Goal: Information Seeking & Learning: Learn about a topic

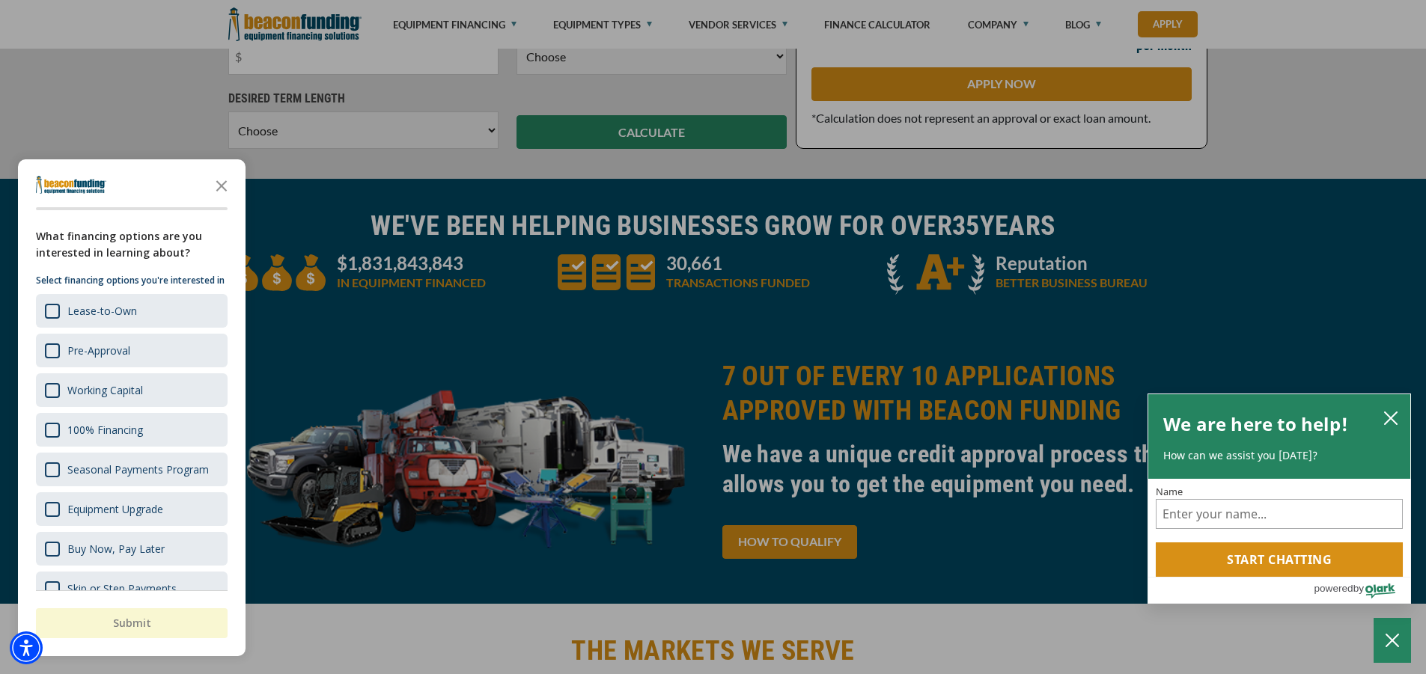
scroll to position [674, 0]
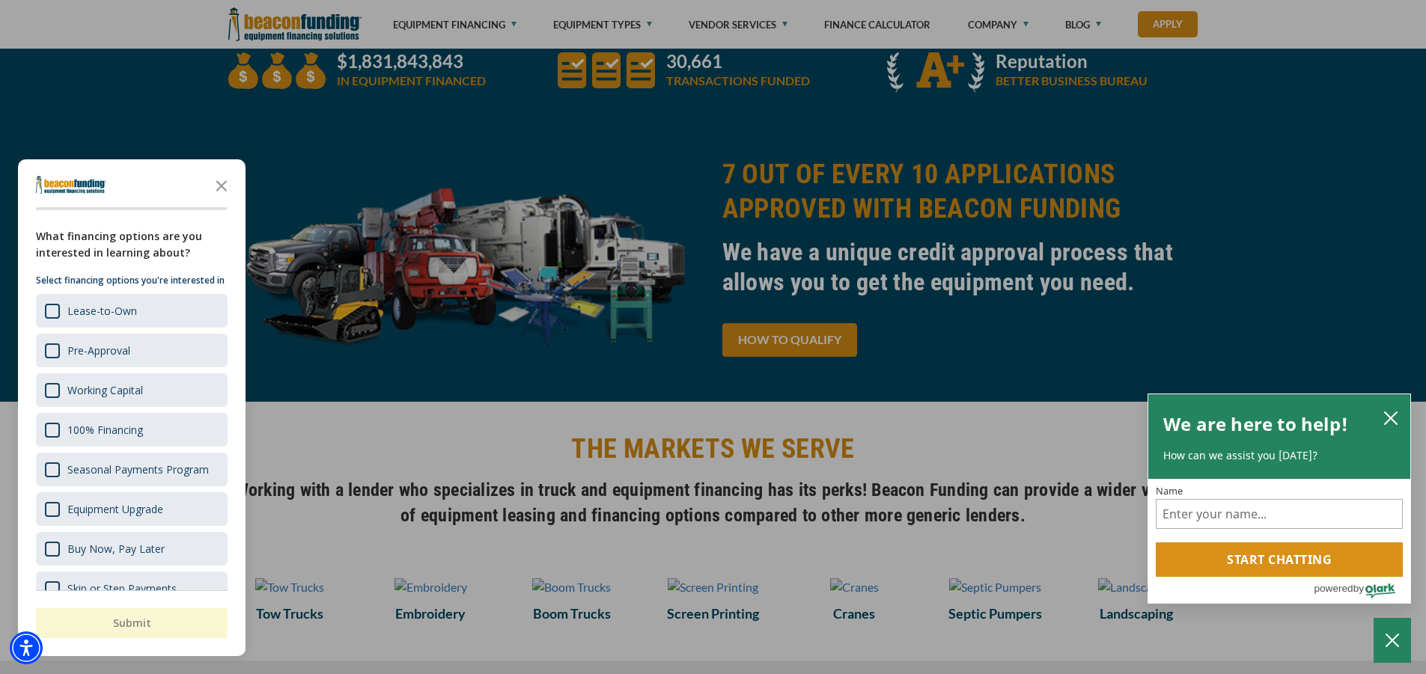
click at [1246, 299] on div at bounding box center [713, 337] width 1426 height 674
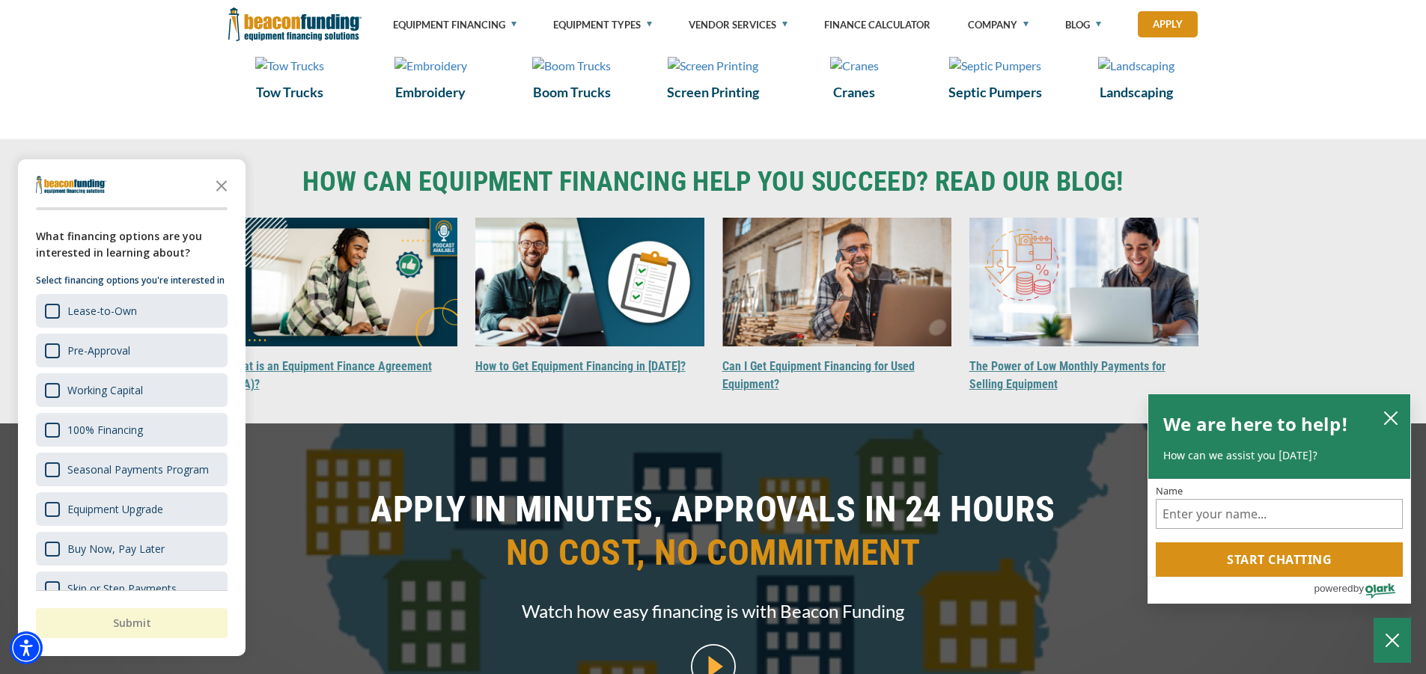
scroll to position [1198, 0]
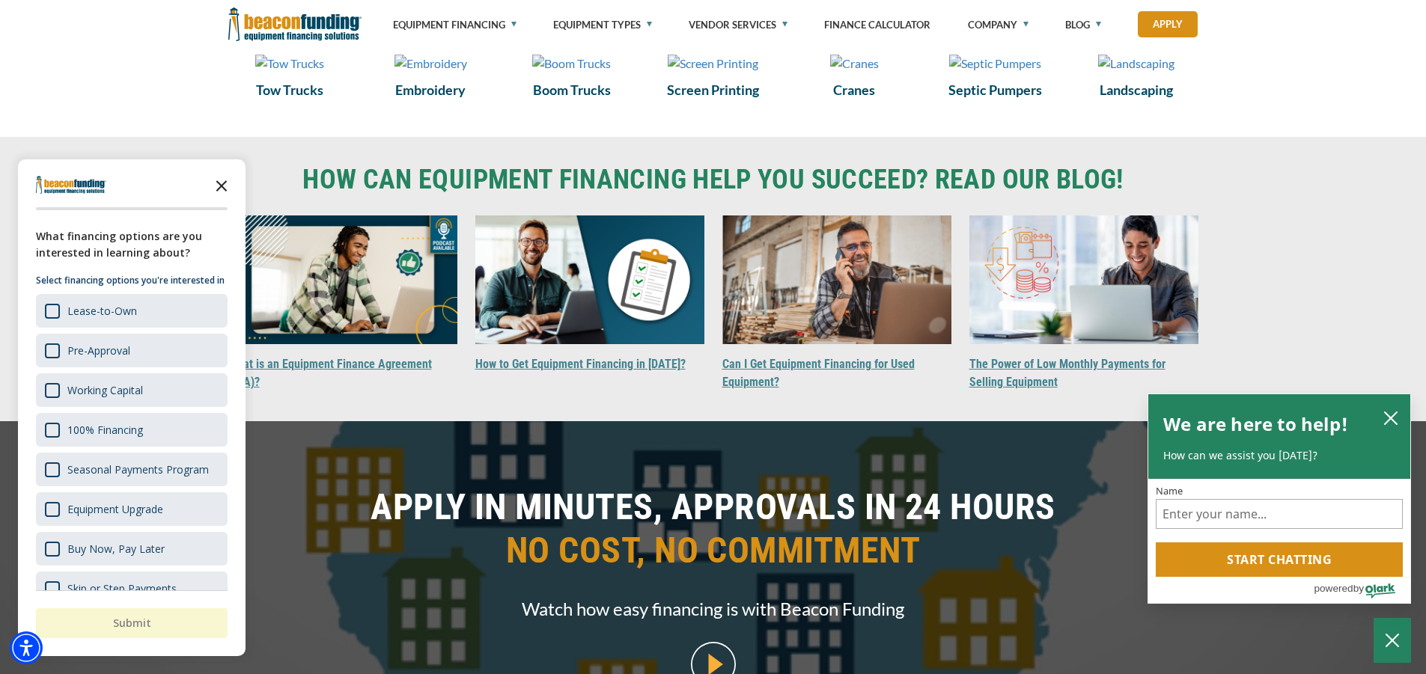
click at [222, 188] on polygon "Close the survey" at bounding box center [221, 185] width 11 height 11
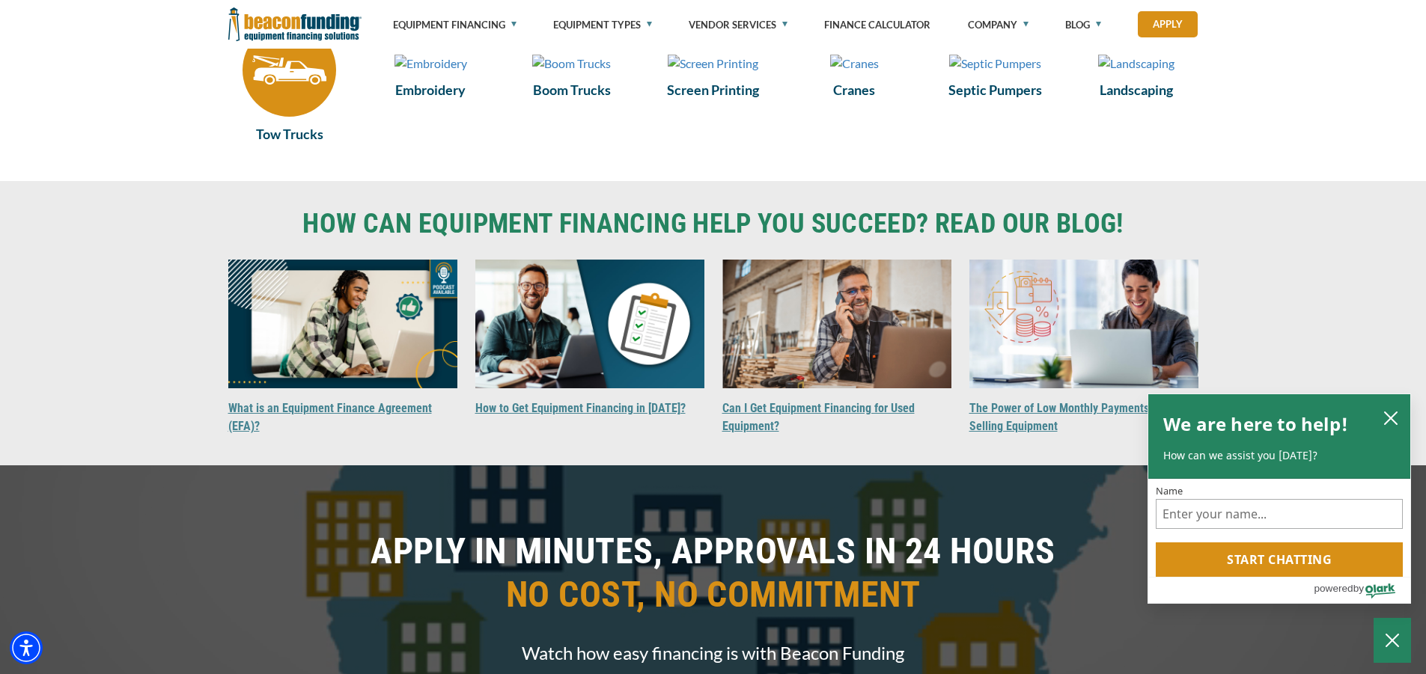
click at [285, 106] on img at bounding box center [290, 70] width 94 height 94
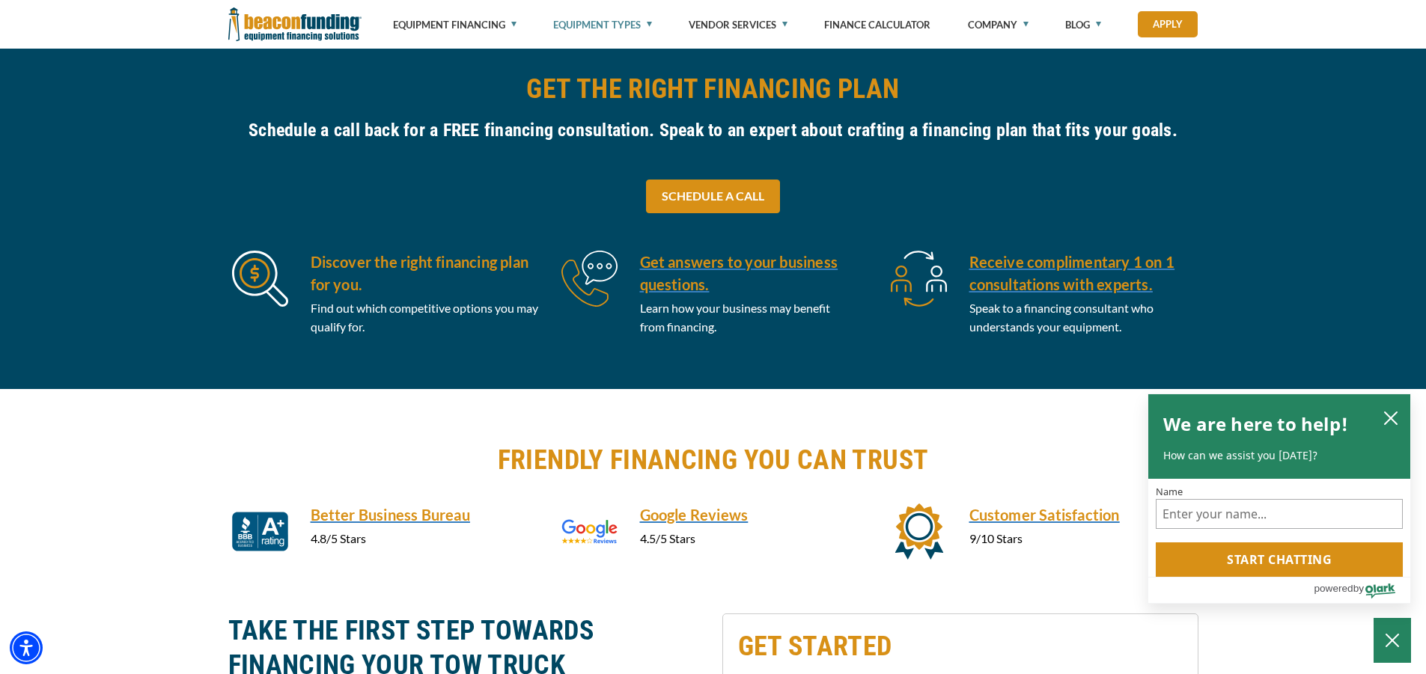
scroll to position [449, 0]
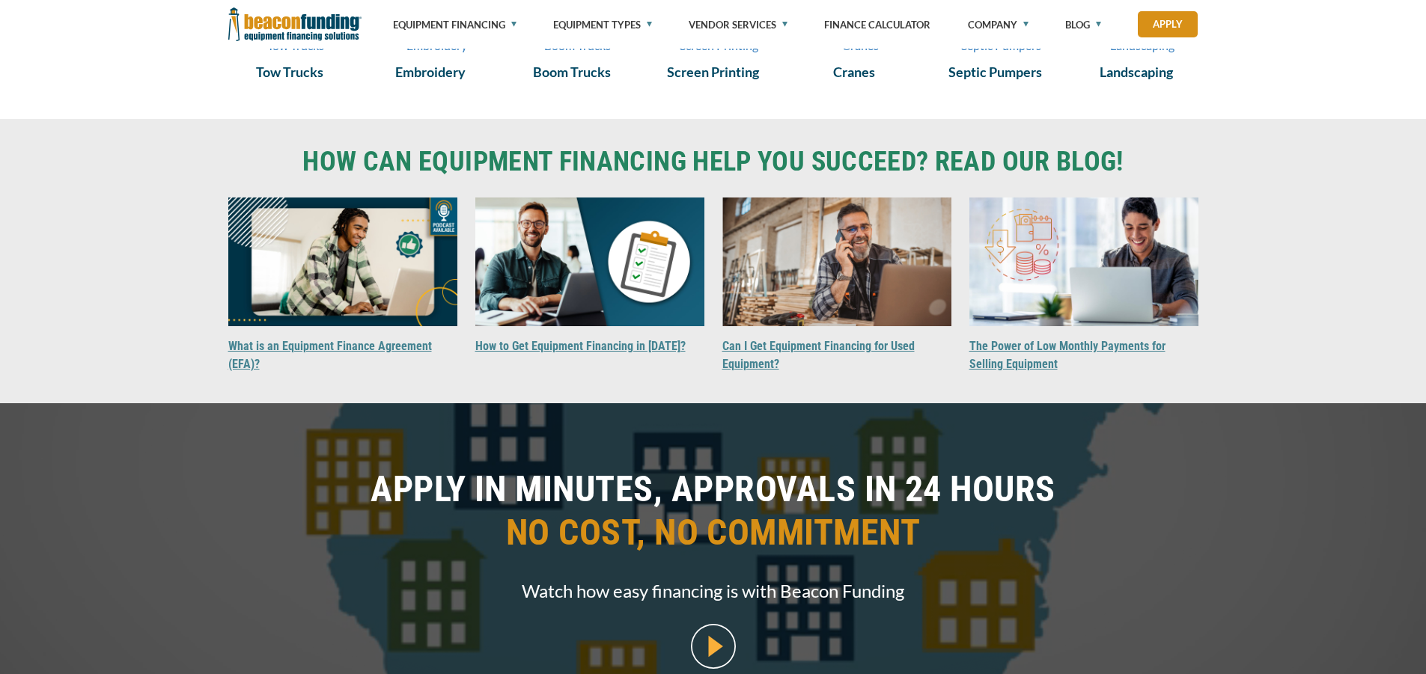
scroll to position [1198, 0]
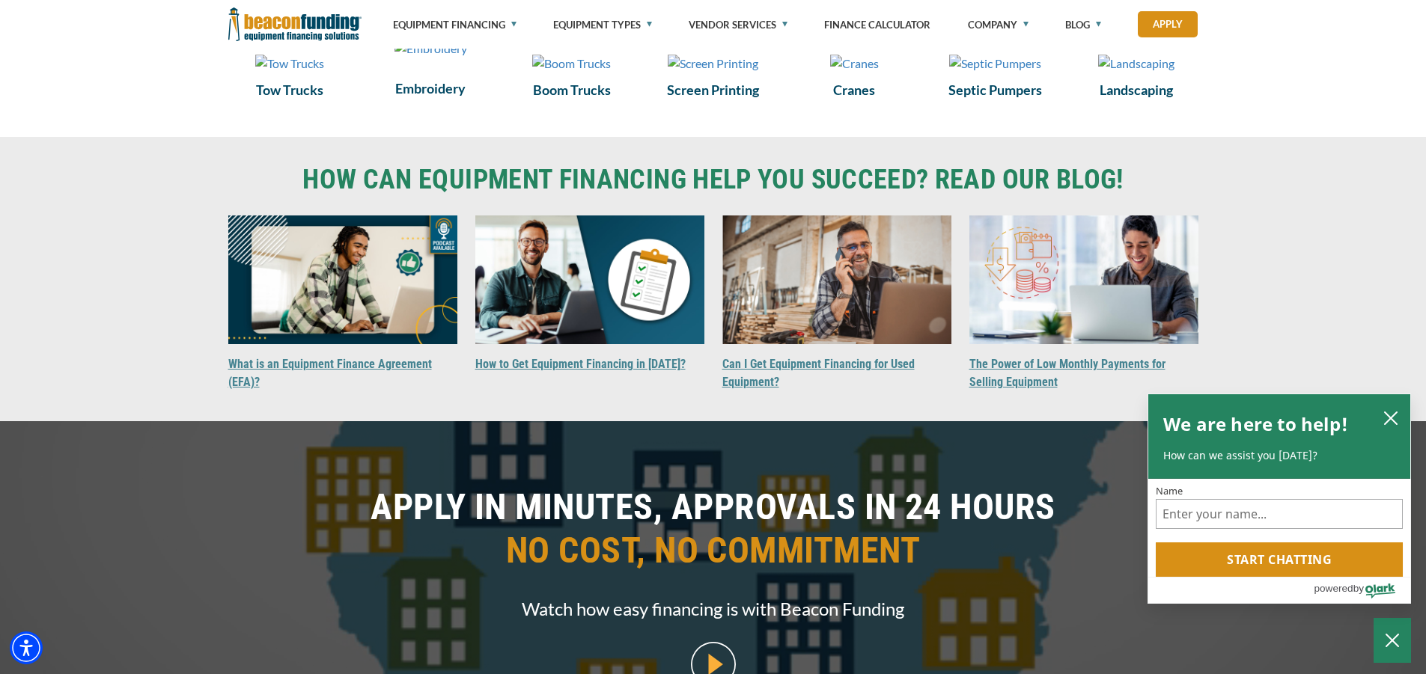
click at [430, 58] on img at bounding box center [430, 49] width 73 height 18
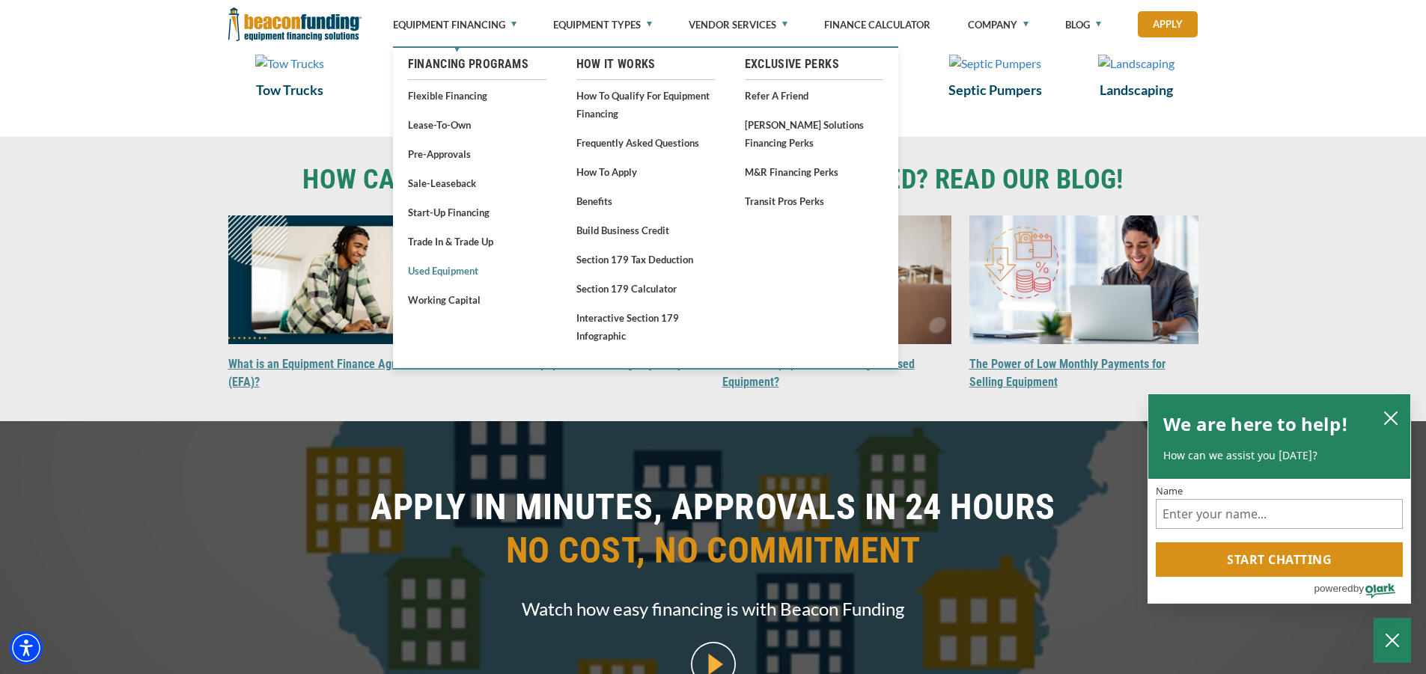
click at [469, 270] on link "Used Equipment" at bounding box center [477, 270] width 138 height 19
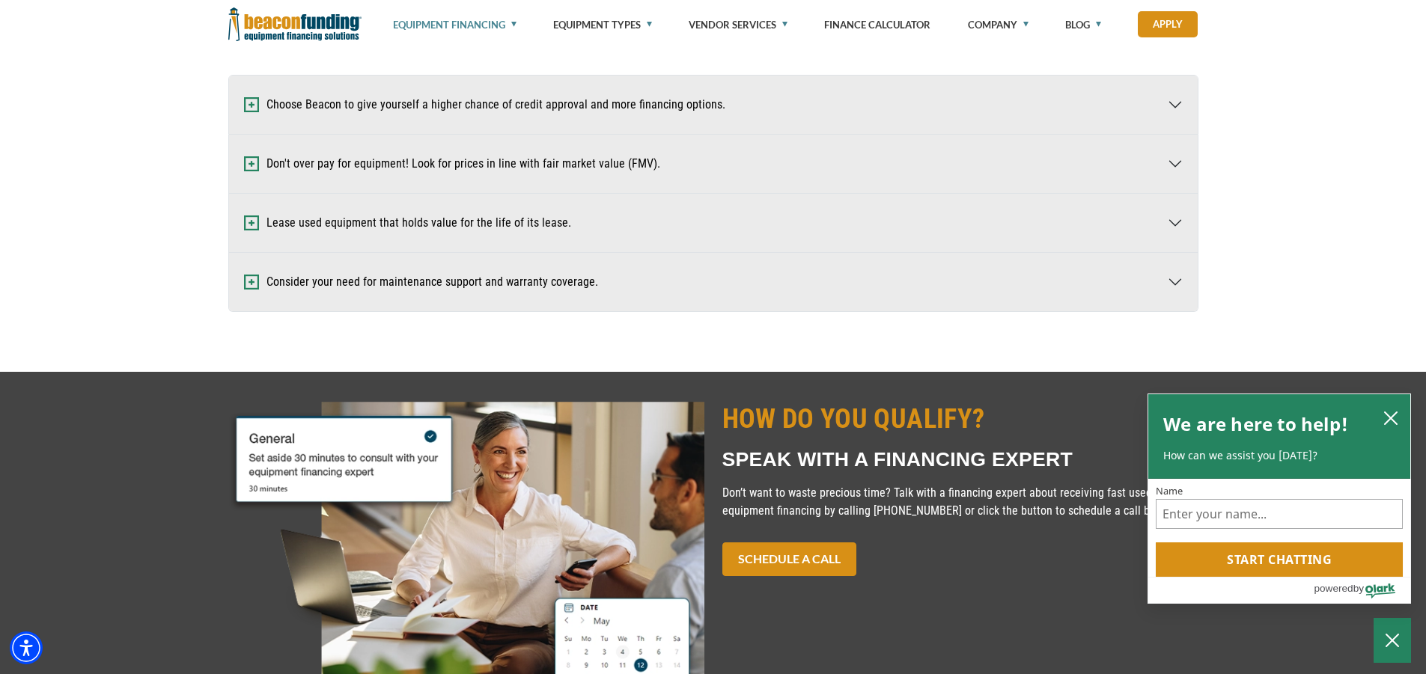
scroll to position [973, 0]
